Goal: Task Accomplishment & Management: Use online tool/utility

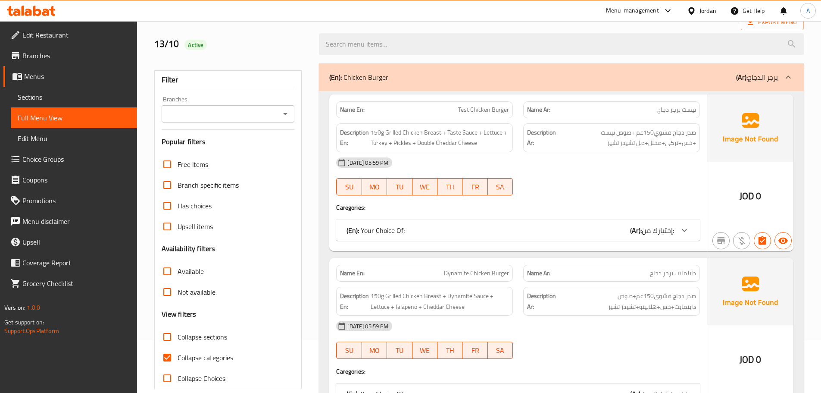
scroll to position [129, 0]
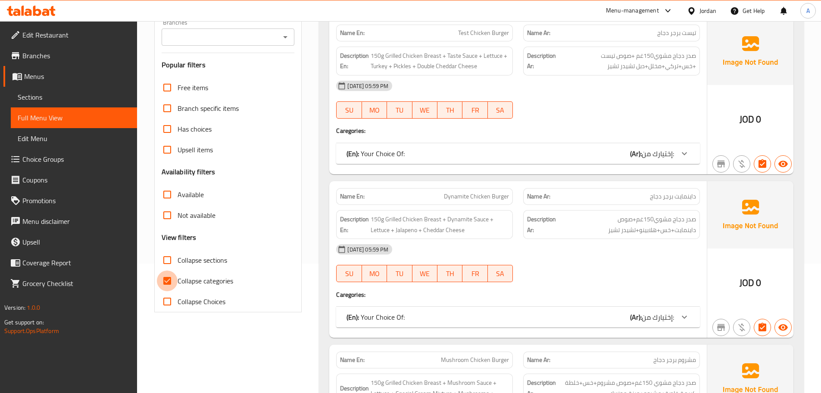
click at [170, 278] on input "Collapse categories" at bounding box center [167, 280] width 21 height 21
checkbox input "false"
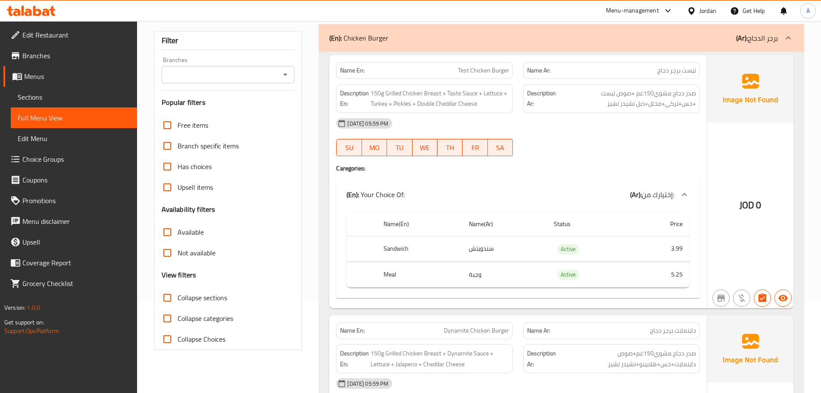
scroll to position [86, 0]
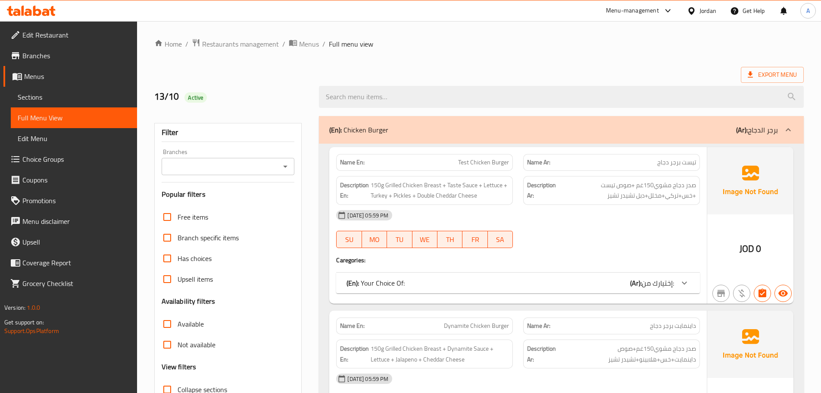
drag, startPoint x: 600, startPoint y: 48, endPoint x: 635, endPoint y: 58, distance: 36.3
click at [601, 49] on ol "Home / Restaurants management / Menus / Full menu view" at bounding box center [479, 43] width 650 height 11
click at [768, 73] on span "Export Menu" at bounding box center [772, 74] width 49 height 11
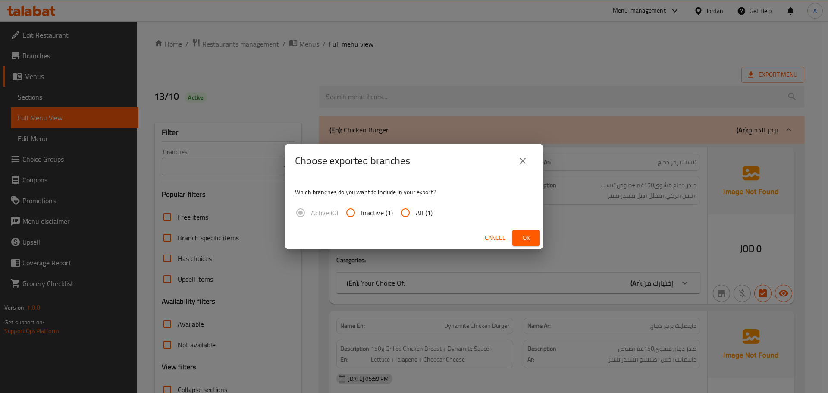
click at [429, 210] on span "All (1)" at bounding box center [424, 212] width 17 height 10
click at [416, 210] on input "All (1)" at bounding box center [405, 212] width 21 height 21
radio input "true"
click at [536, 234] on button "Ok" at bounding box center [526, 238] width 28 height 16
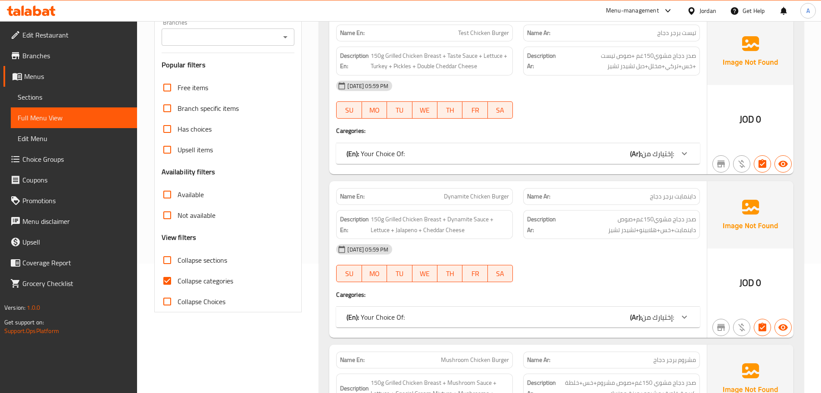
click at [163, 279] on input "Collapse categories" at bounding box center [167, 280] width 21 height 21
checkbox input "false"
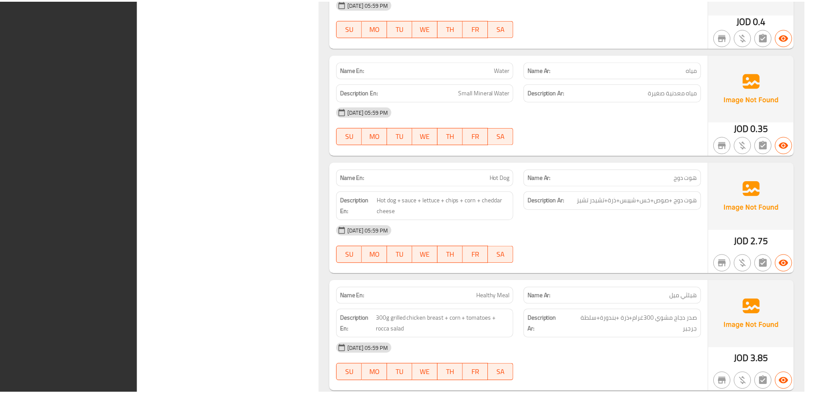
scroll to position [3519, 0]
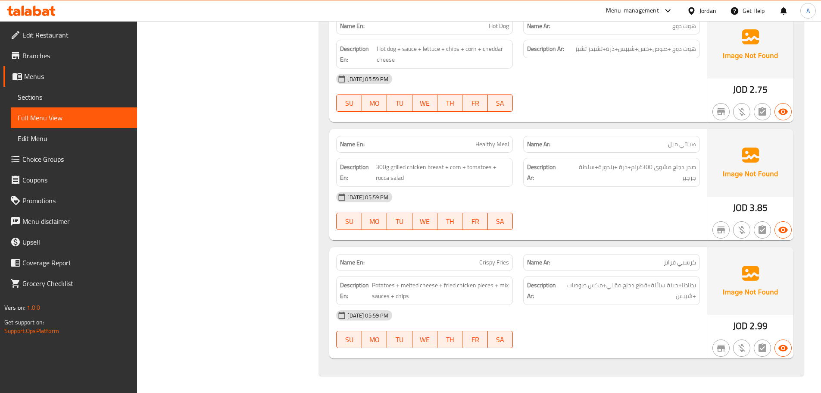
click at [64, 97] on span "Sections" at bounding box center [74, 97] width 113 height 10
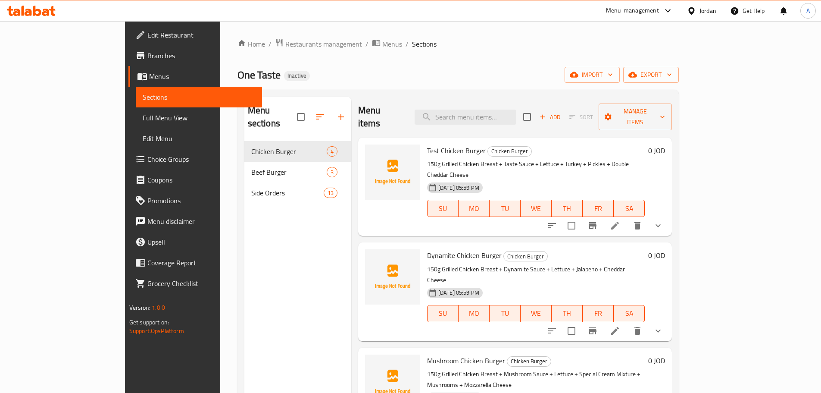
click at [375, 24] on div "Home / Restaurants management / Menus / Sections One Taste Inactive import expo…" at bounding box center [458, 267] width 476 height 492
